Goal: Task Accomplishment & Management: Manage account settings

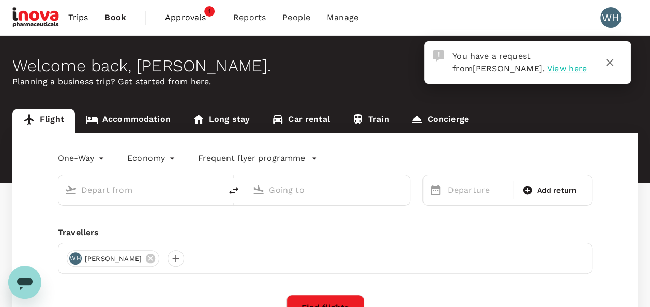
click at [547, 68] on span "View here" at bounding box center [567, 69] width 40 height 10
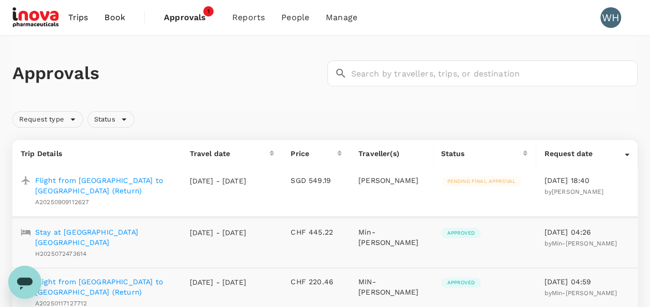
scroll to position [52, 0]
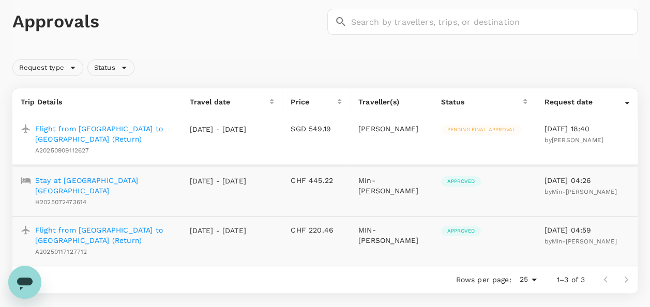
click at [67, 127] on p "Flight from [GEOGRAPHIC_DATA] to [GEOGRAPHIC_DATA] (Return)" at bounding box center [103, 134] width 137 height 21
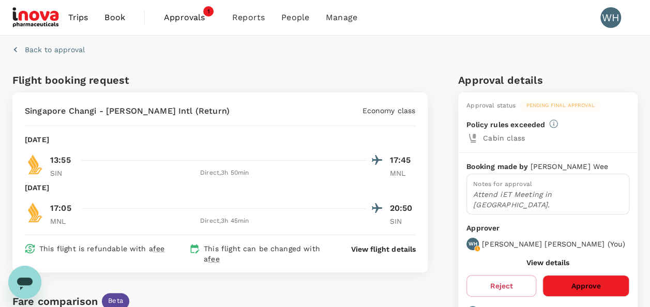
click at [577, 275] on button "Approve" at bounding box center [585, 286] width 87 height 22
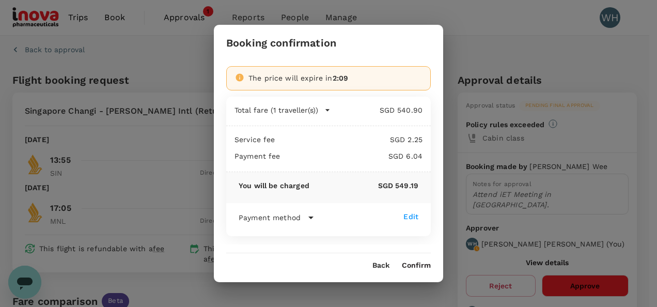
click at [412, 264] on button "Confirm" at bounding box center [416, 266] width 29 height 8
